Goal: Find specific page/section: Find specific page/section

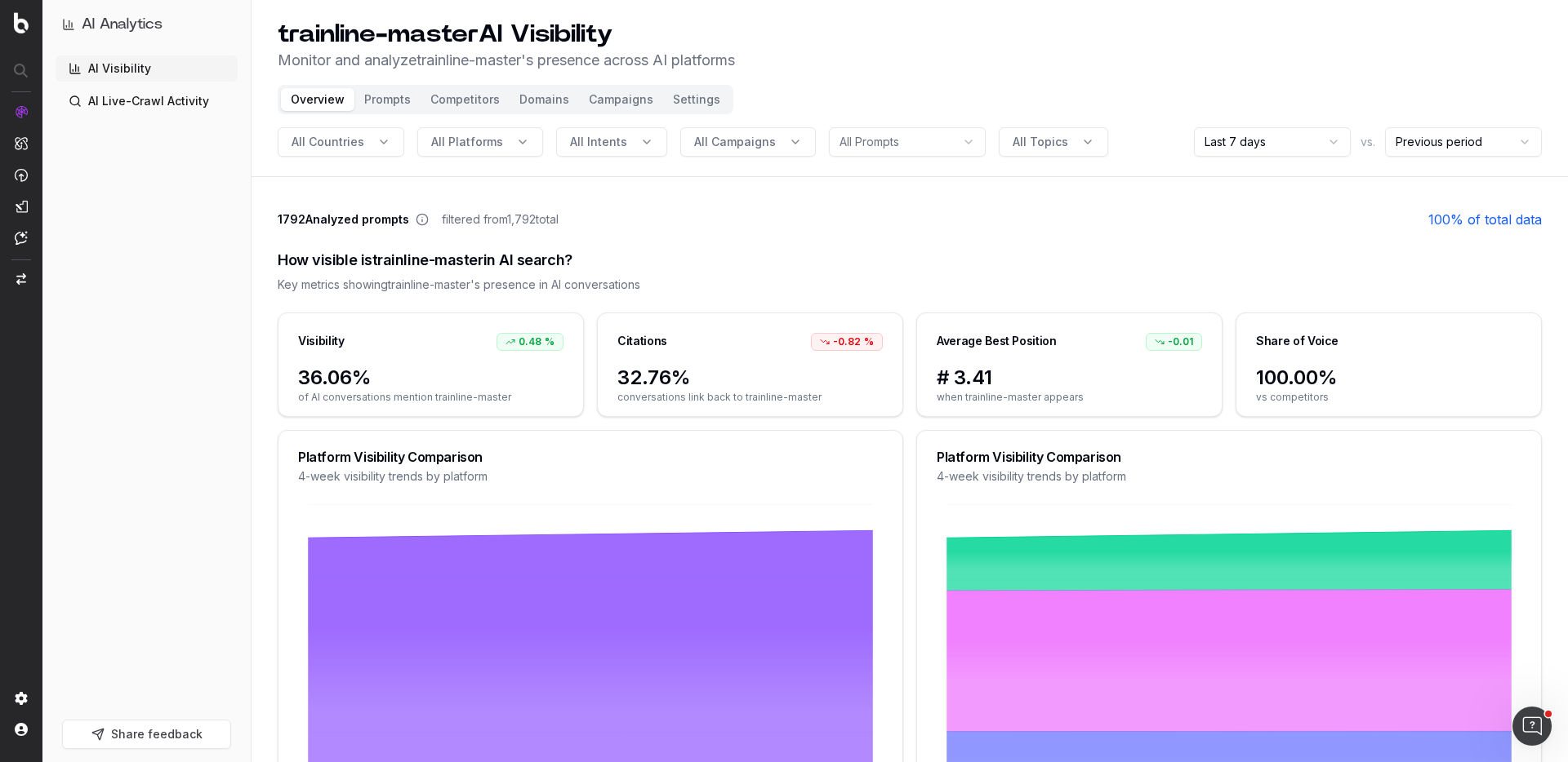
click at [374, 99] on button "Prompts" at bounding box center [387, 100] width 66 height 23
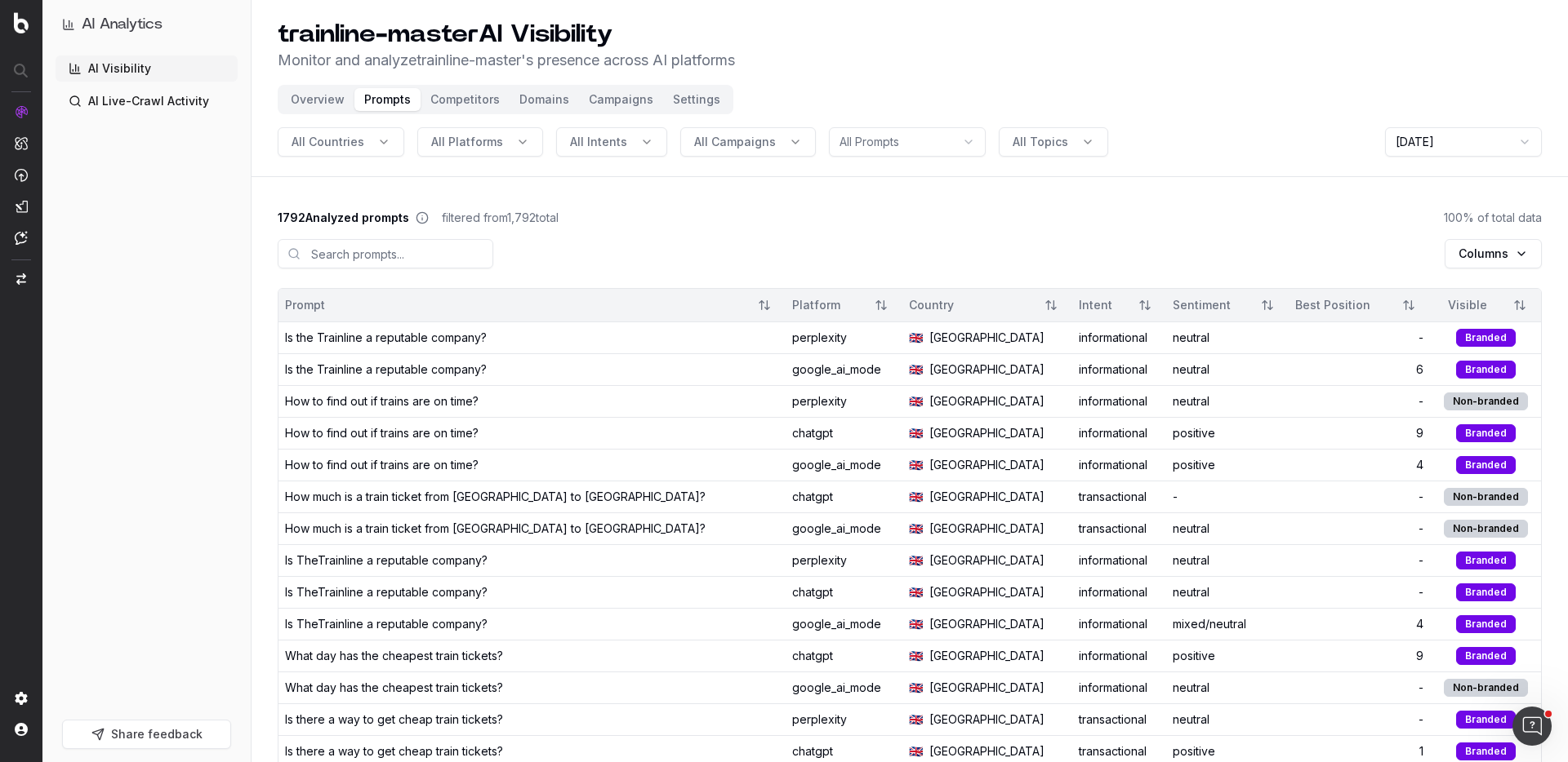
click at [865, 68] on div "trainline-master AI Visibility Monitor and analyze trainline-master 's presence…" at bounding box center [909, 45] width 1264 height 52
